Goal: Task Accomplishment & Management: Manage account settings

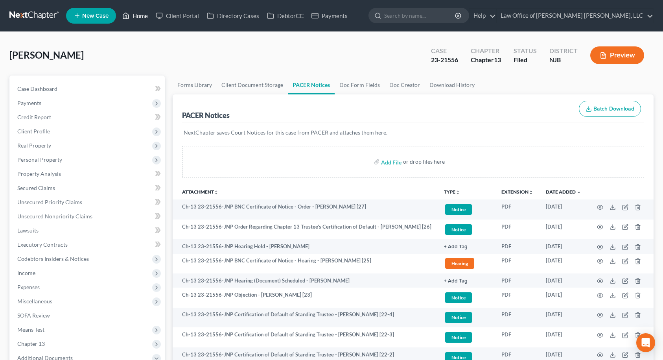
click at [133, 15] on link "Home" at bounding box center [134, 16] width 33 height 14
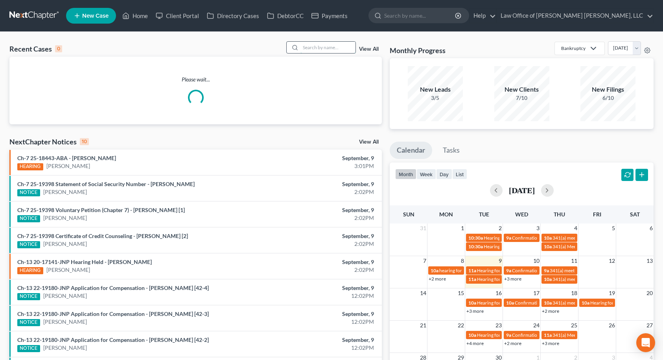
click at [332, 47] on input "search" at bounding box center [327, 47] width 55 height 11
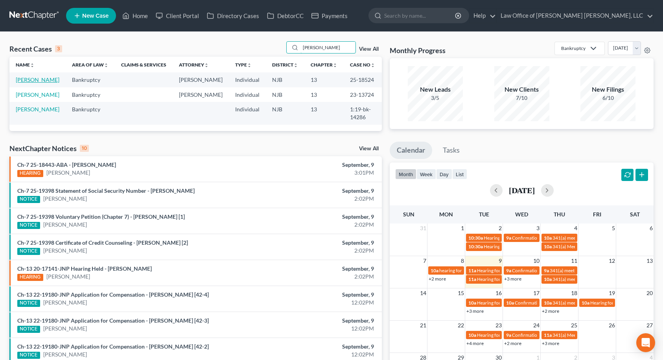
type input "[PERSON_NAME]"
click at [36, 81] on link "[PERSON_NAME]" at bounding box center [38, 79] width 44 height 7
select select "10"
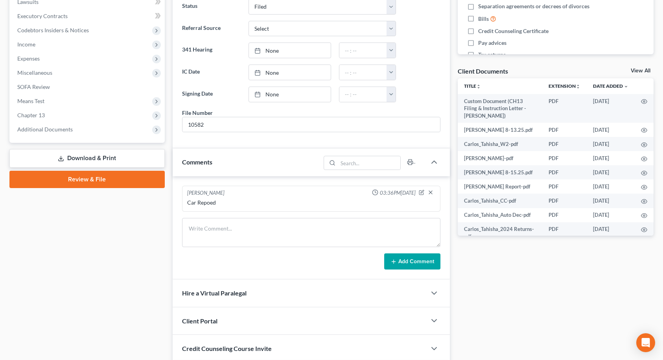
scroll to position [1185, 0]
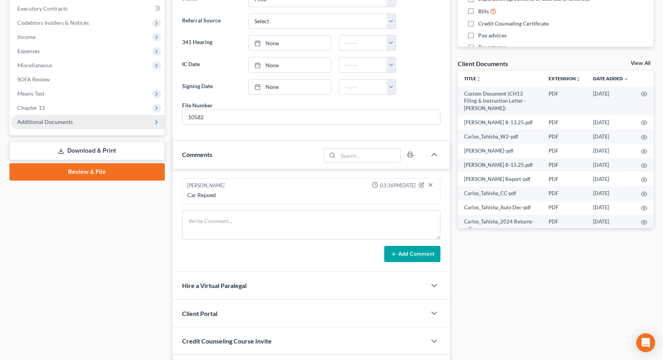
click at [80, 122] on span "Additional Documents" at bounding box center [88, 122] width 154 height 14
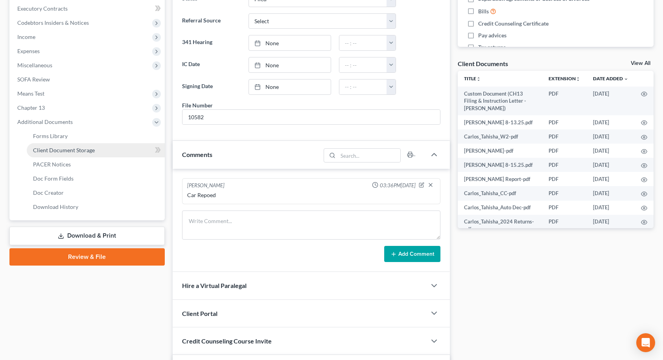
click at [81, 154] on link "Client Document Storage" at bounding box center [96, 150] width 138 height 14
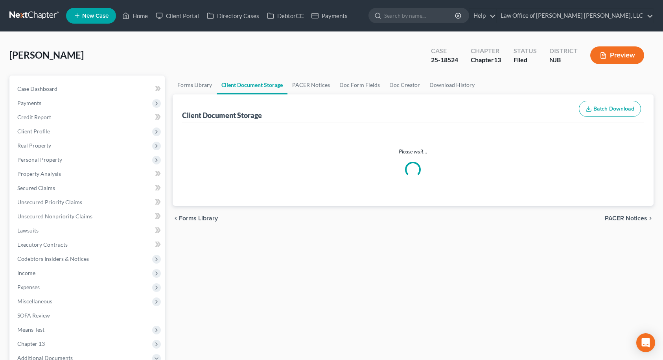
select select "9"
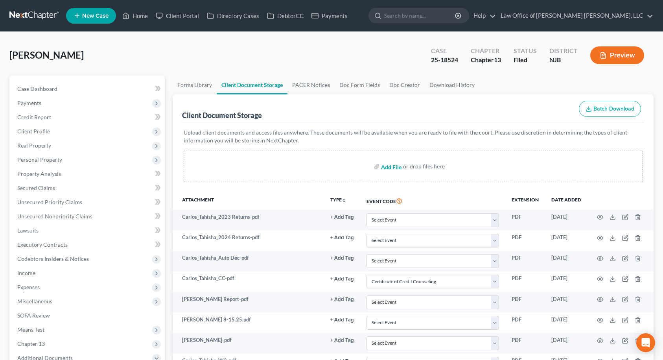
click at [392, 168] on input "file" at bounding box center [390, 166] width 19 height 14
type input "C:\fakepath\[PERSON_NAME] [DATE] to [DATE].pdf"
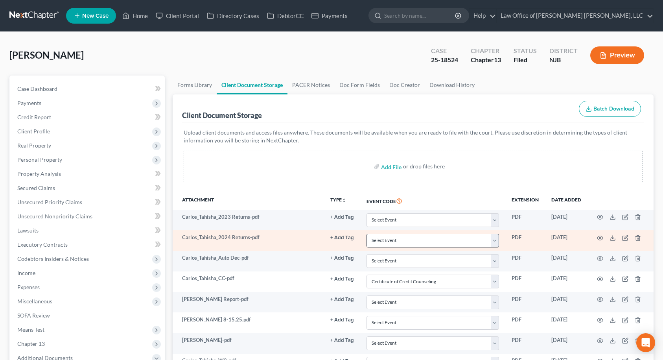
select select "9"
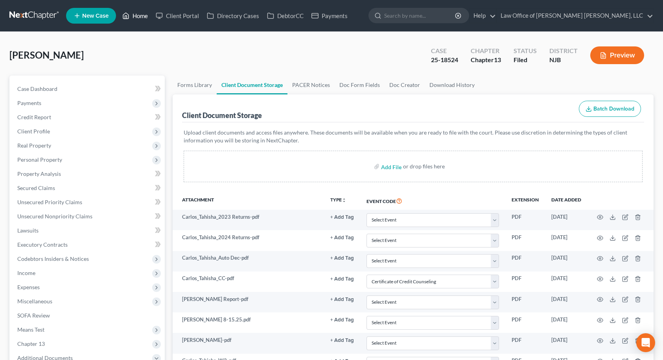
click at [138, 13] on link "Home" at bounding box center [134, 16] width 33 height 14
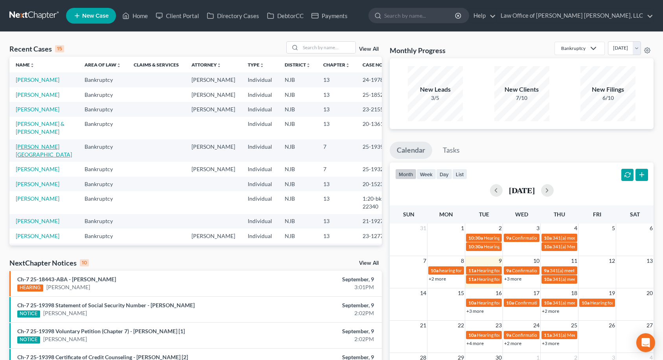
click at [35, 158] on link "[PERSON_NAME][GEOGRAPHIC_DATA]" at bounding box center [44, 150] width 56 height 15
select select "6"
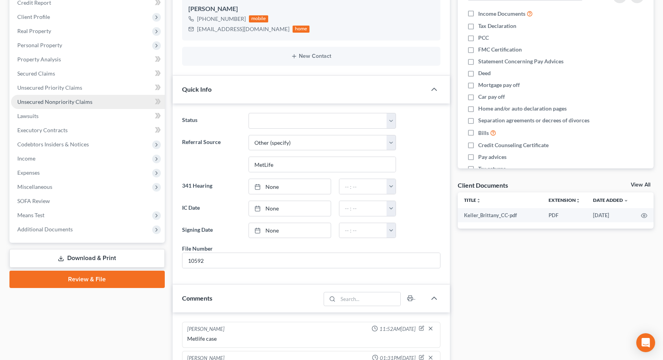
scroll to position [118, 0]
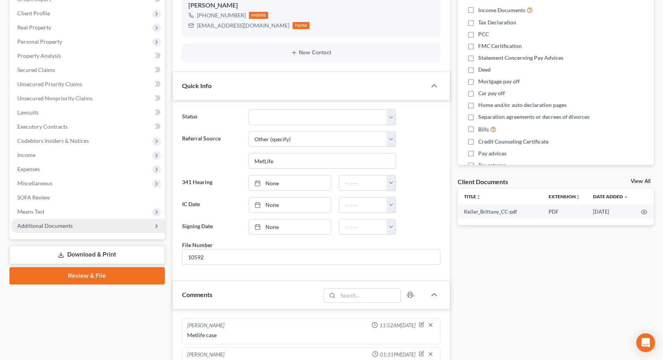
click at [58, 221] on span "Additional Documents" at bounding box center [88, 226] width 154 height 14
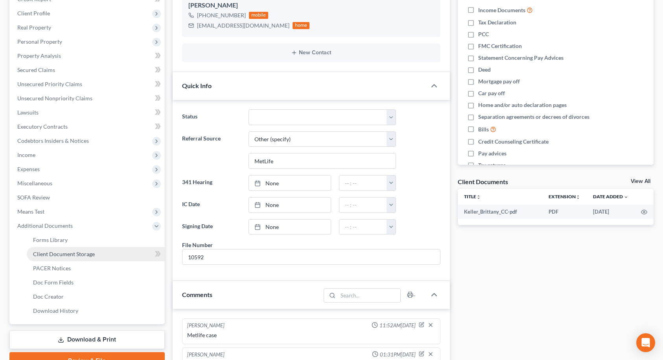
click at [62, 251] on span "Client Document Storage" at bounding box center [64, 254] width 62 height 7
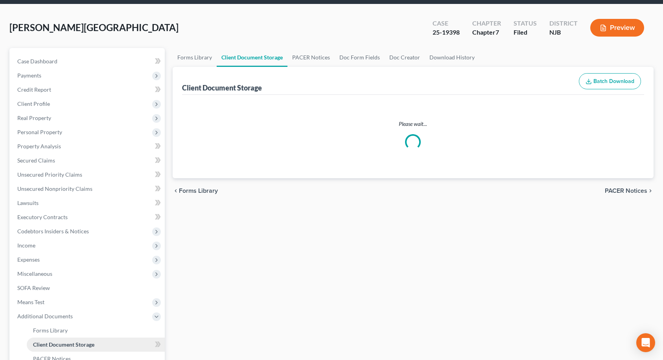
select select "9"
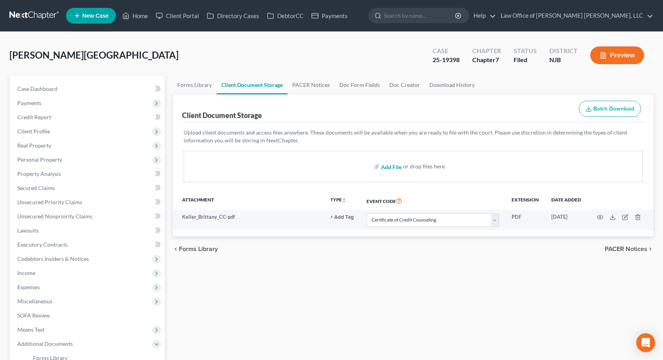
click at [394, 167] on input "file" at bounding box center [390, 166] width 19 height 14
type input "C:\fakepath\Keller_Brittany 2023 Returns.pdf"
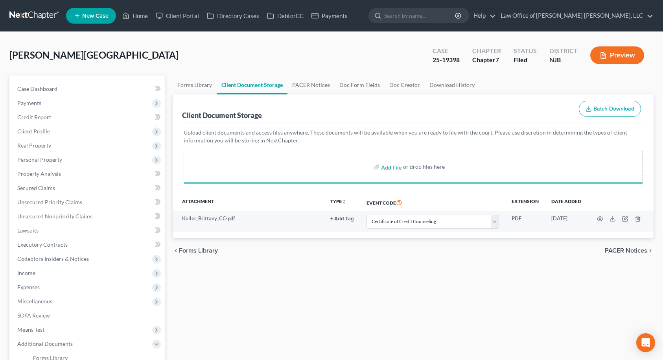
select select "9"
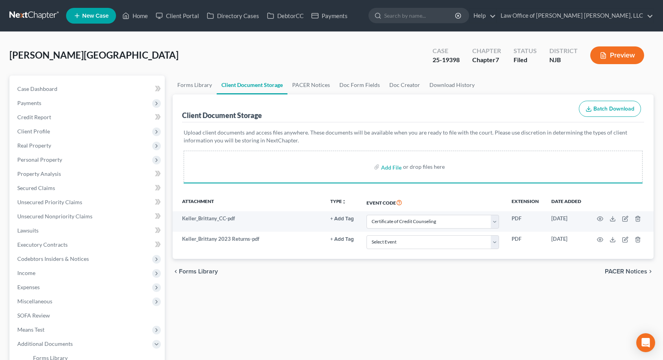
select select "9"
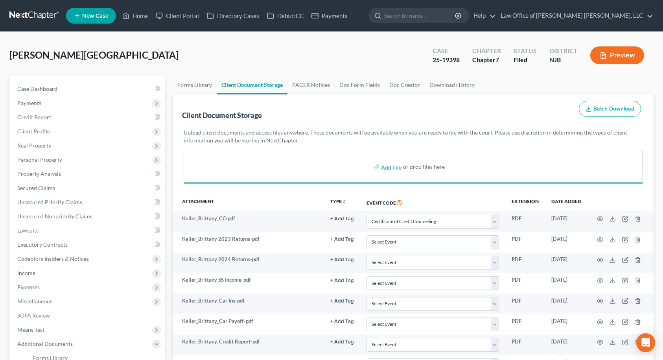
select select "9"
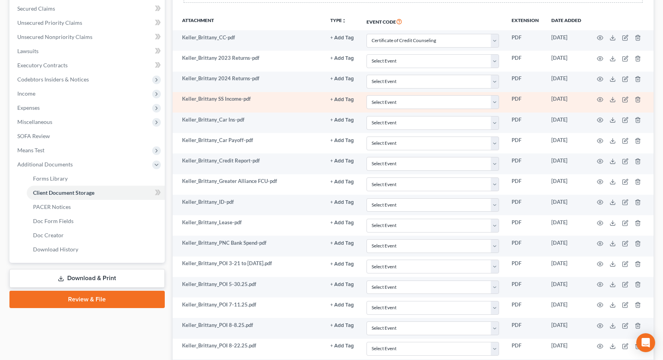
scroll to position [197, 0]
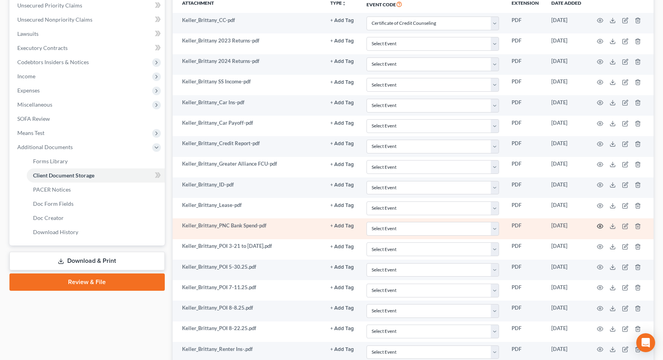
click at [601, 225] on icon "button" at bounding box center [600, 226] width 6 height 6
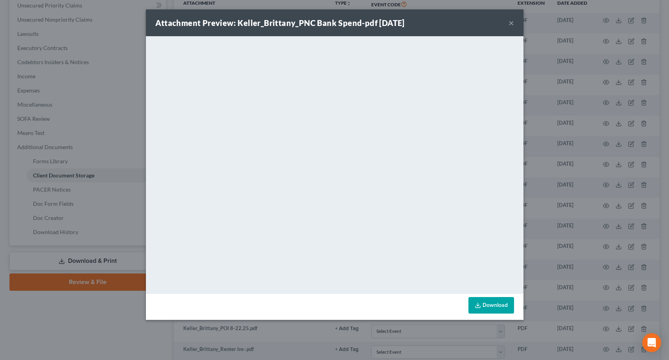
click at [511, 22] on button "×" at bounding box center [511, 22] width 6 height 9
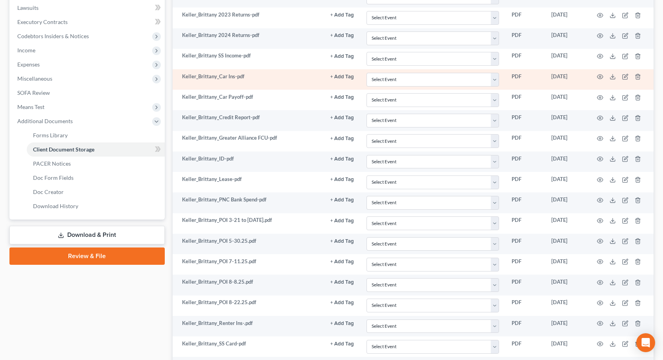
scroll to position [236, 0]
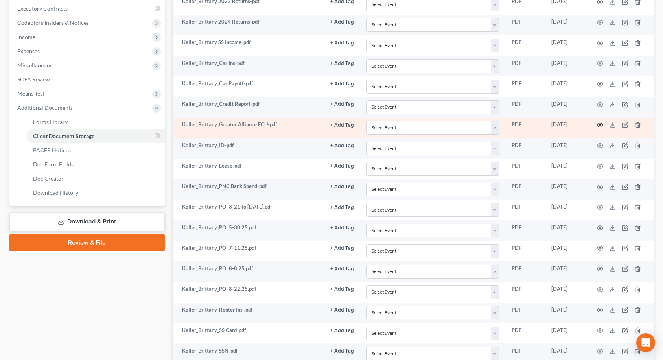
click at [599, 125] on circle "button" at bounding box center [600, 125] width 2 height 2
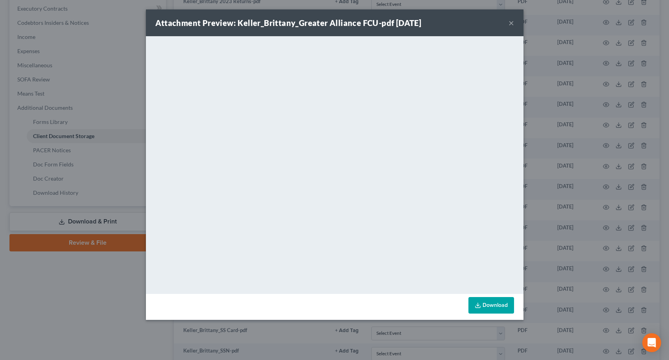
click at [514, 26] on button "×" at bounding box center [511, 22] width 6 height 9
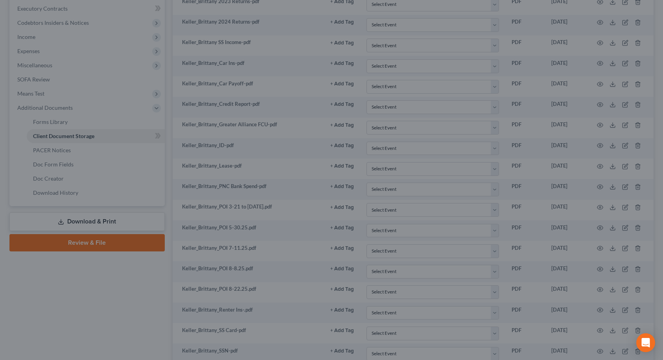
click at [511, 24] on div at bounding box center [331, 180] width 663 height 360
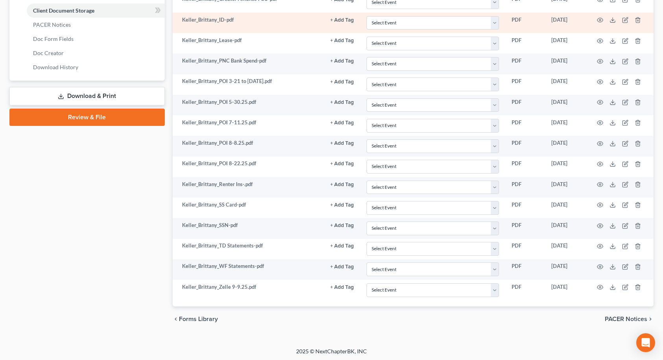
scroll to position [363, 0]
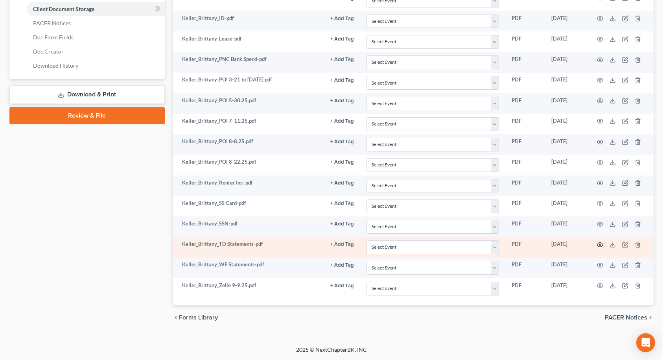
click at [602, 244] on icon "button" at bounding box center [600, 244] width 6 height 6
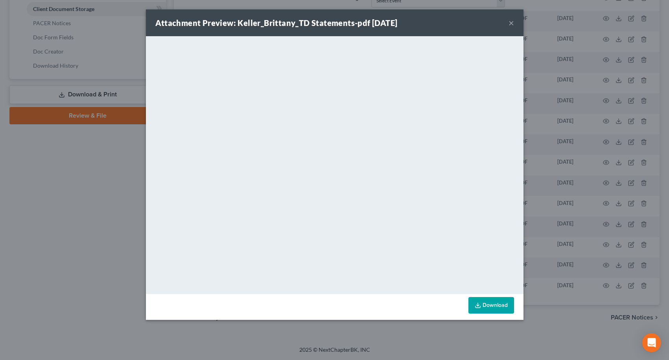
click at [512, 24] on button "×" at bounding box center [511, 22] width 6 height 9
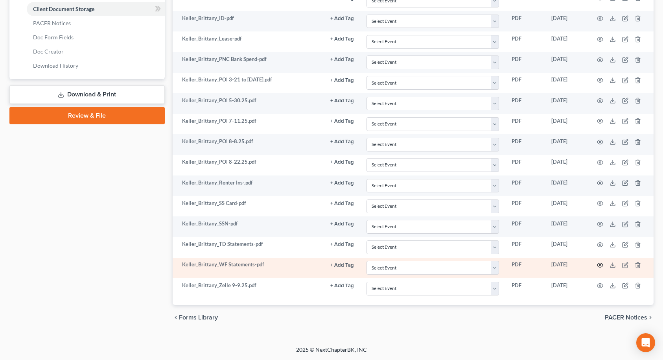
click at [601, 266] on circle "button" at bounding box center [600, 265] width 2 height 2
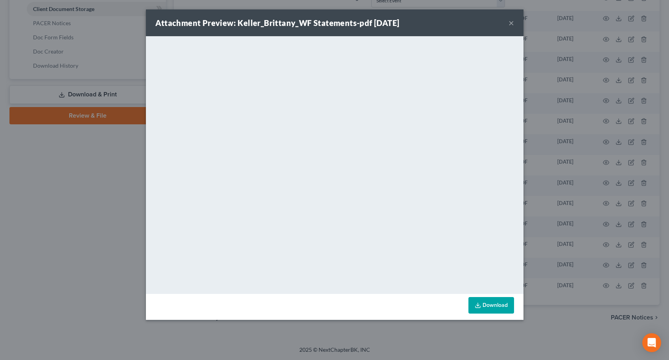
click at [510, 22] on button "×" at bounding box center [511, 22] width 6 height 9
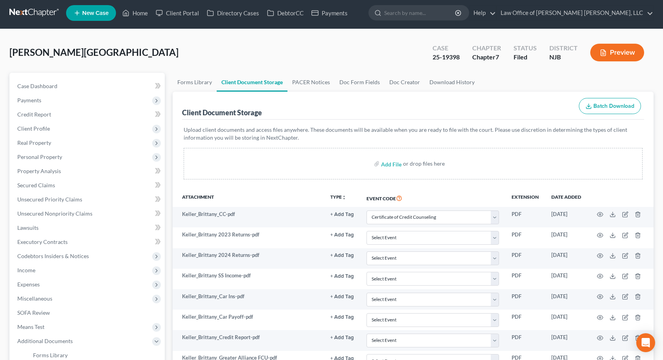
scroll to position [0, 0]
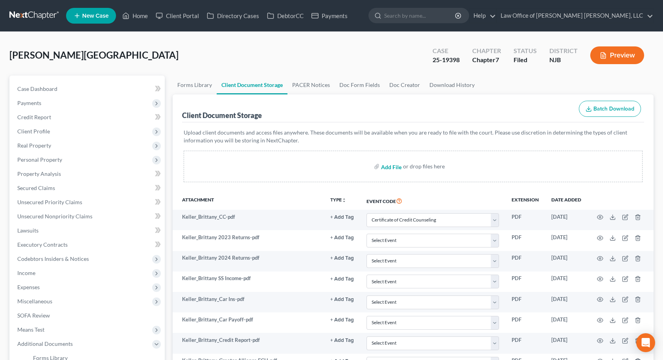
click at [394, 167] on input "file" at bounding box center [390, 166] width 19 height 14
click at [141, 17] on link "Home" at bounding box center [134, 16] width 33 height 14
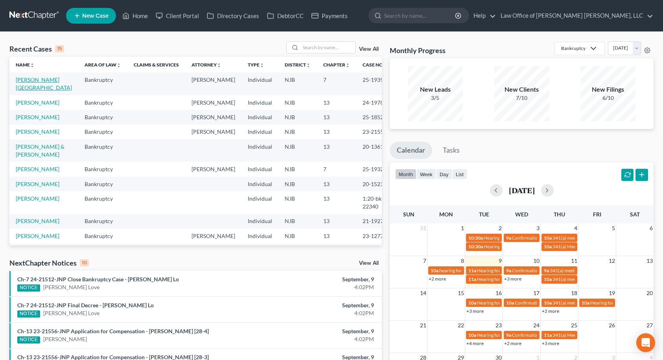
click at [43, 80] on link "[PERSON_NAME][GEOGRAPHIC_DATA]" at bounding box center [44, 83] width 56 height 15
select select "10"
select select "6"
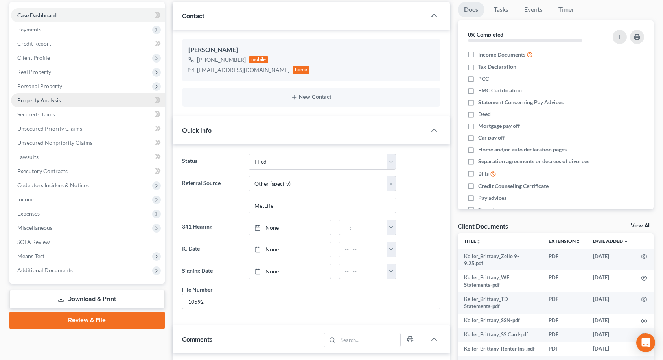
scroll to position [79, 0]
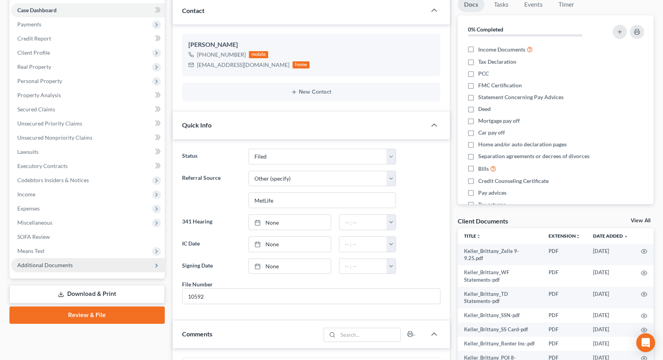
click at [71, 264] on span "Additional Documents" at bounding box center [44, 265] width 55 height 7
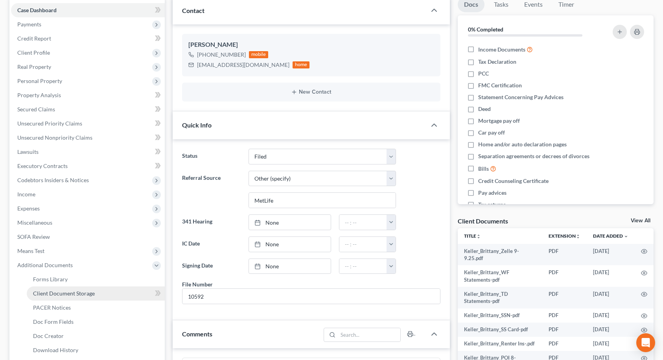
click at [65, 293] on span "Client Document Storage" at bounding box center [64, 293] width 62 height 7
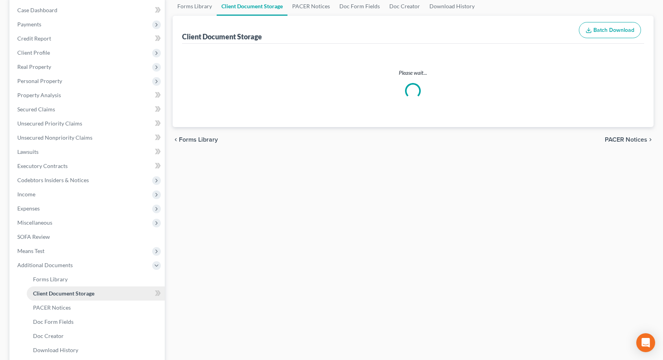
select select "9"
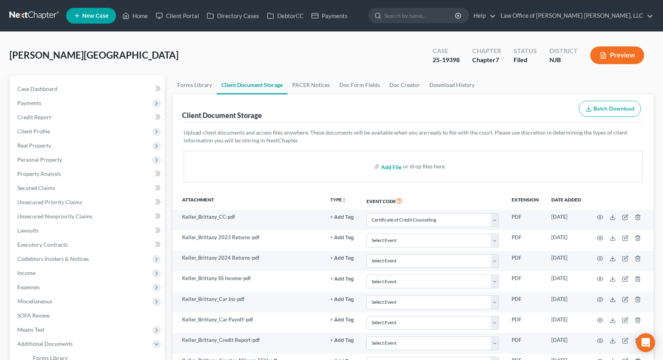
click at [395, 169] on input "file" at bounding box center [390, 166] width 19 height 14
type input "C:\fakepath\Keller_Brittany_PNC Growth.pdf"
select select "9"
click at [396, 168] on input "file" at bounding box center [390, 166] width 19 height 14
type input "C:\fakepath\Keller_Brittany_PNC Growth.pdf"
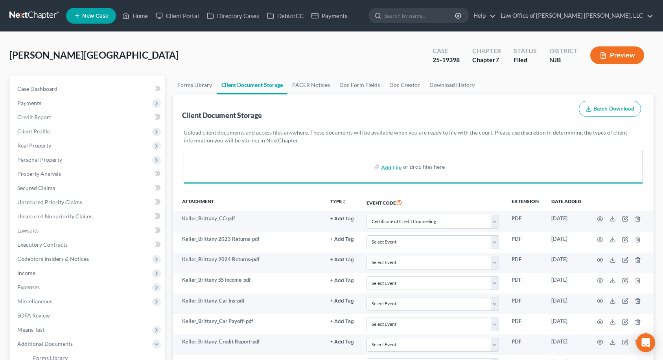
select select "9"
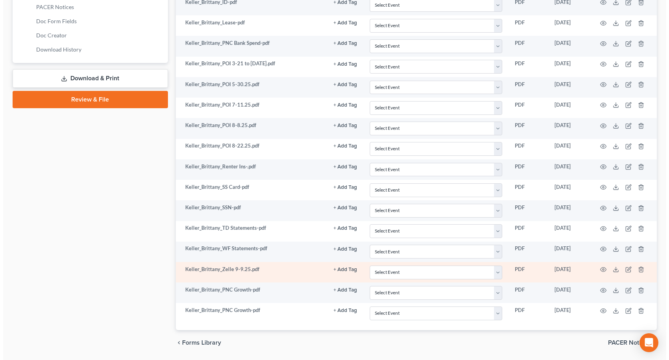
scroll to position [404, 0]
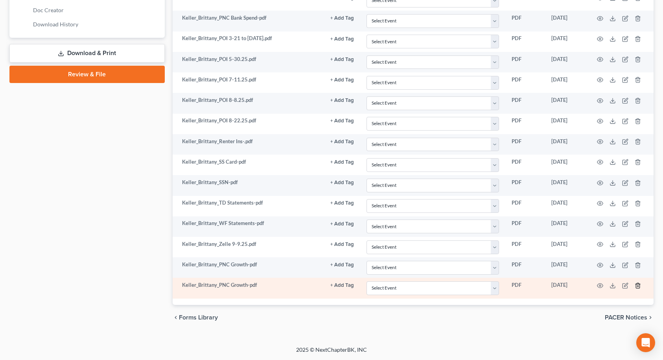
click at [638, 286] on icon "button" at bounding box center [638, 285] width 6 height 6
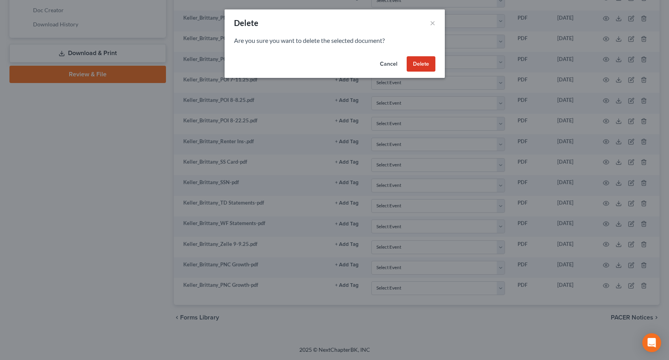
click at [430, 68] on button "Delete" at bounding box center [421, 64] width 29 height 16
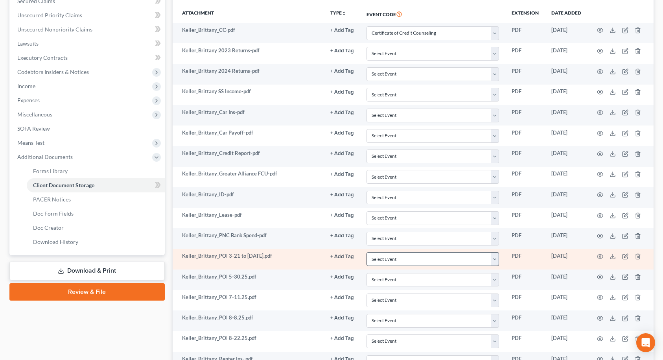
scroll to position [0, 0]
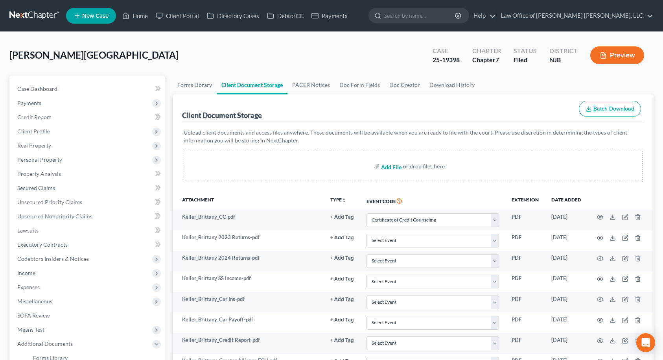
click at [397, 166] on input "file" at bounding box center [390, 166] width 19 height 14
click at [139, 13] on link "Home" at bounding box center [134, 16] width 33 height 14
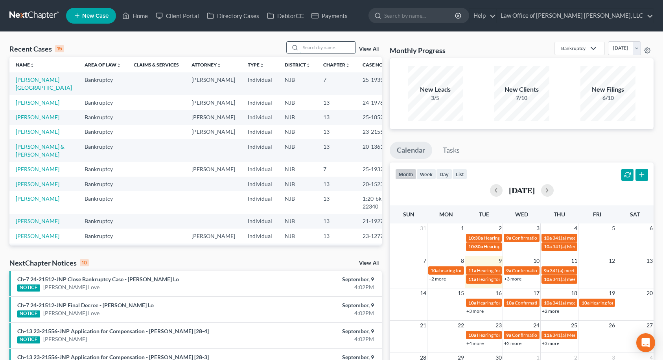
click at [303, 44] on input "search" at bounding box center [327, 47] width 55 height 11
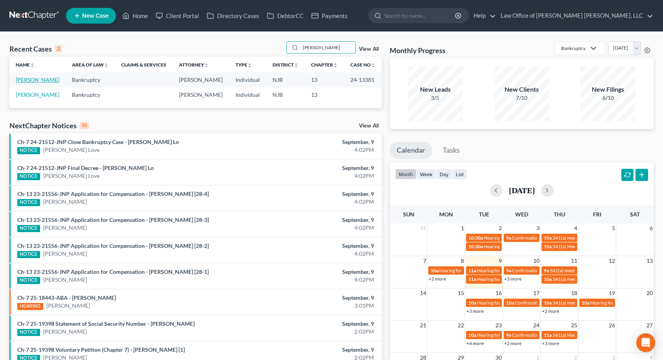
type input "[PERSON_NAME]"
click at [31, 82] on link "[PERSON_NAME]" at bounding box center [38, 79] width 44 height 7
select select "10"
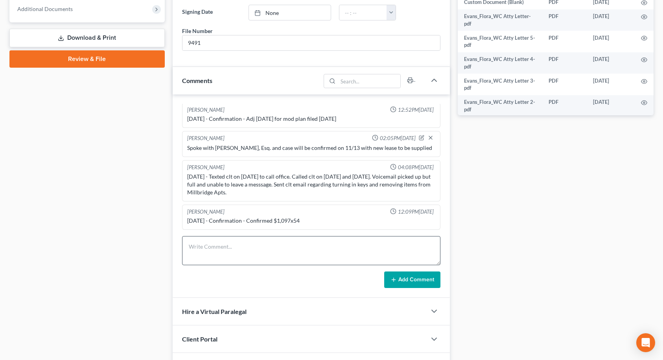
scroll to position [354, 0]
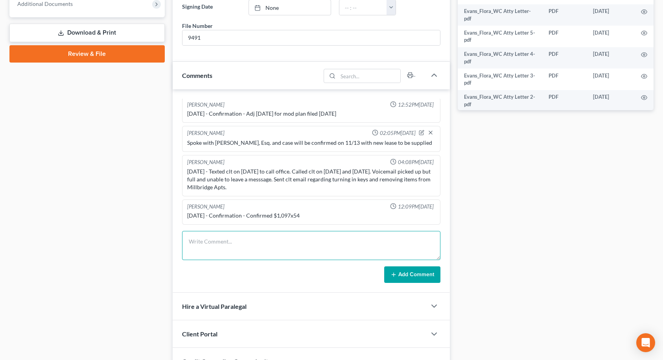
click at [227, 249] on textarea at bounding box center [311, 245] width 258 height 29
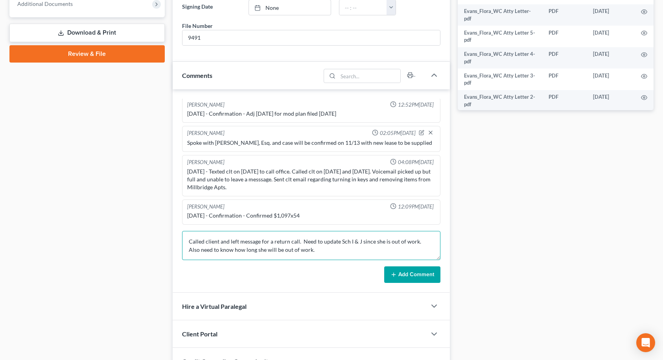
type textarea "Called client and left message for a return call. Need to update Sch I & J sinc…"
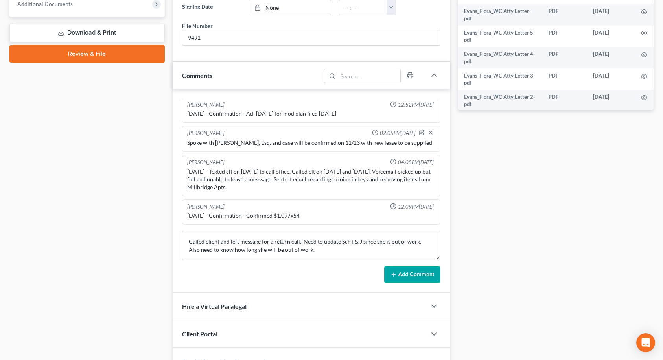
click at [403, 274] on button "Add Comment" at bounding box center [412, 274] width 56 height 17
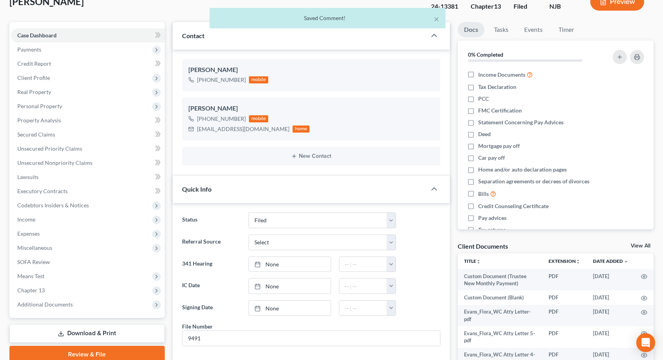
scroll to position [0, 0]
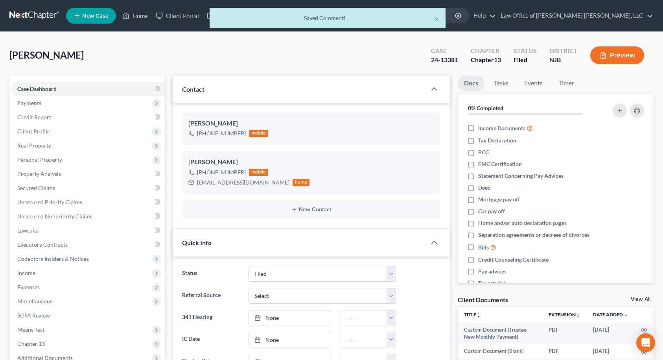
click at [134, 17] on div "× Saved Comment!" at bounding box center [327, 20] width 663 height 24
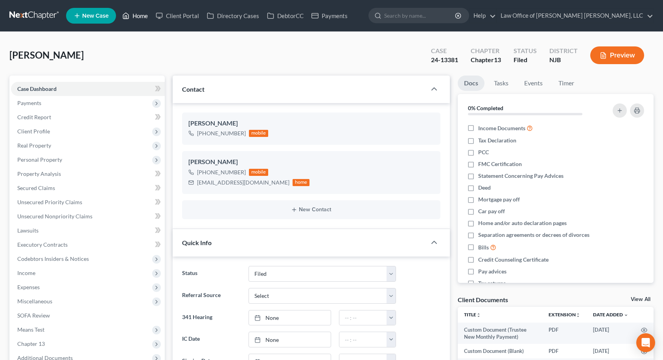
click at [138, 17] on link "Home" at bounding box center [134, 16] width 33 height 14
